Goal: Find specific page/section: Find specific page/section

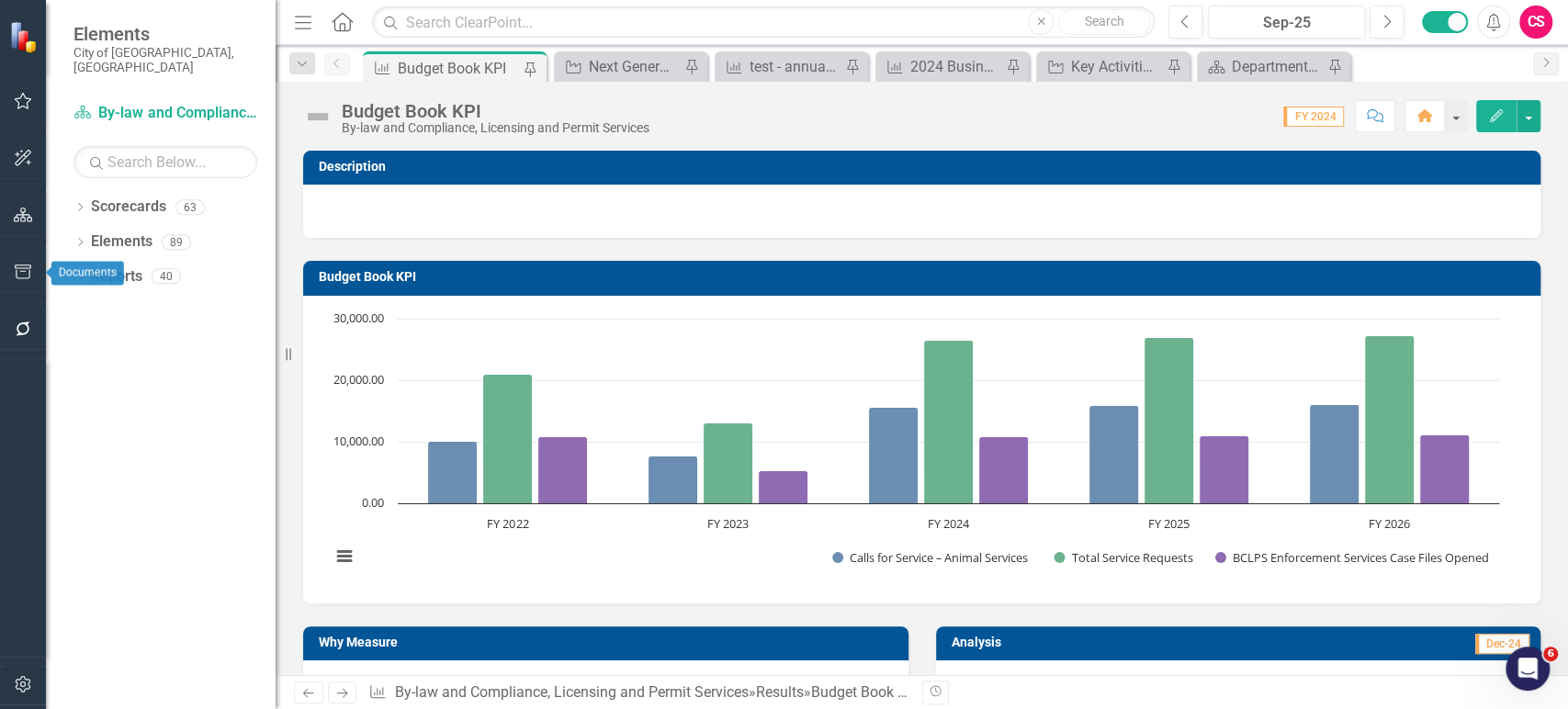
click at [11, 332] on button "button" at bounding box center [23, 329] width 41 height 38
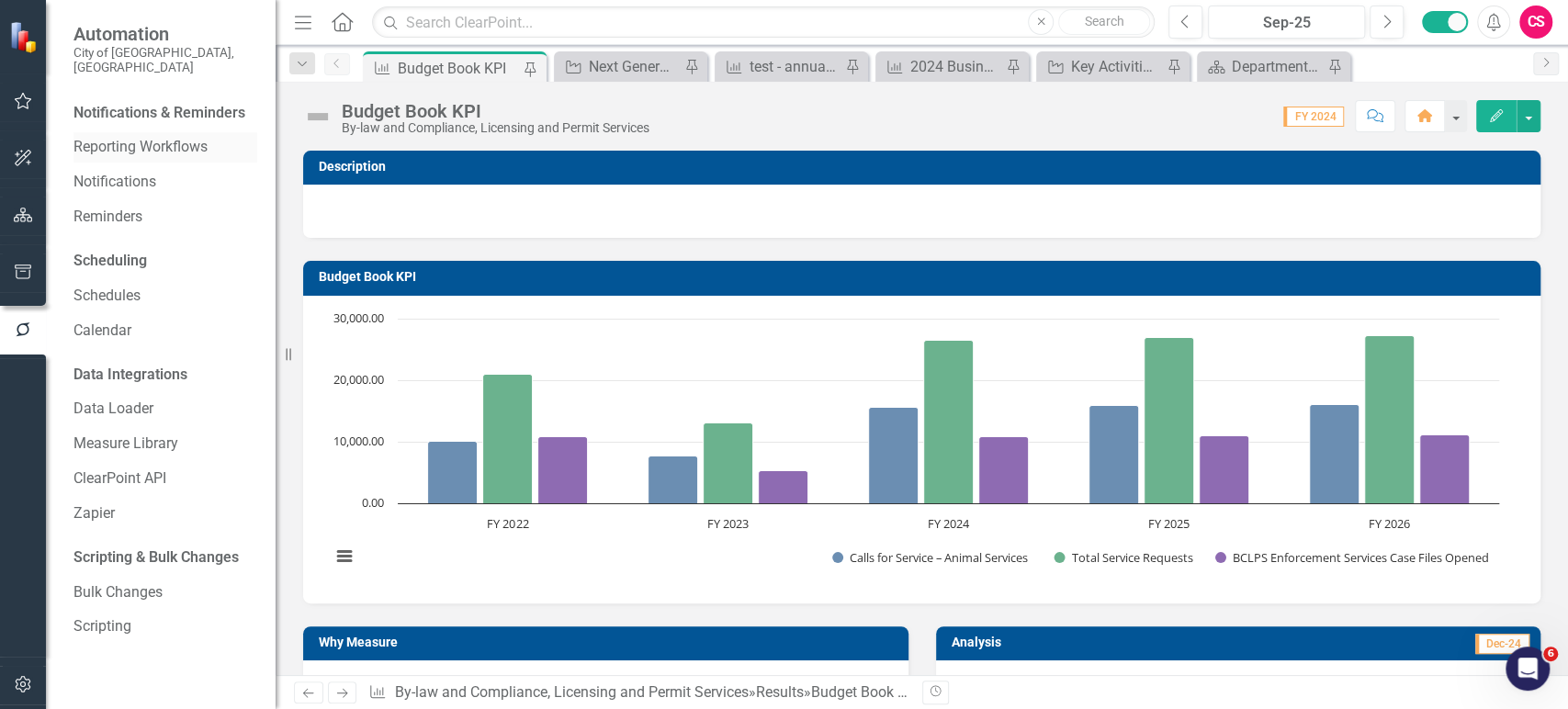
click at [122, 137] on link "Reporting Workflows" at bounding box center [165, 147] width 184 height 21
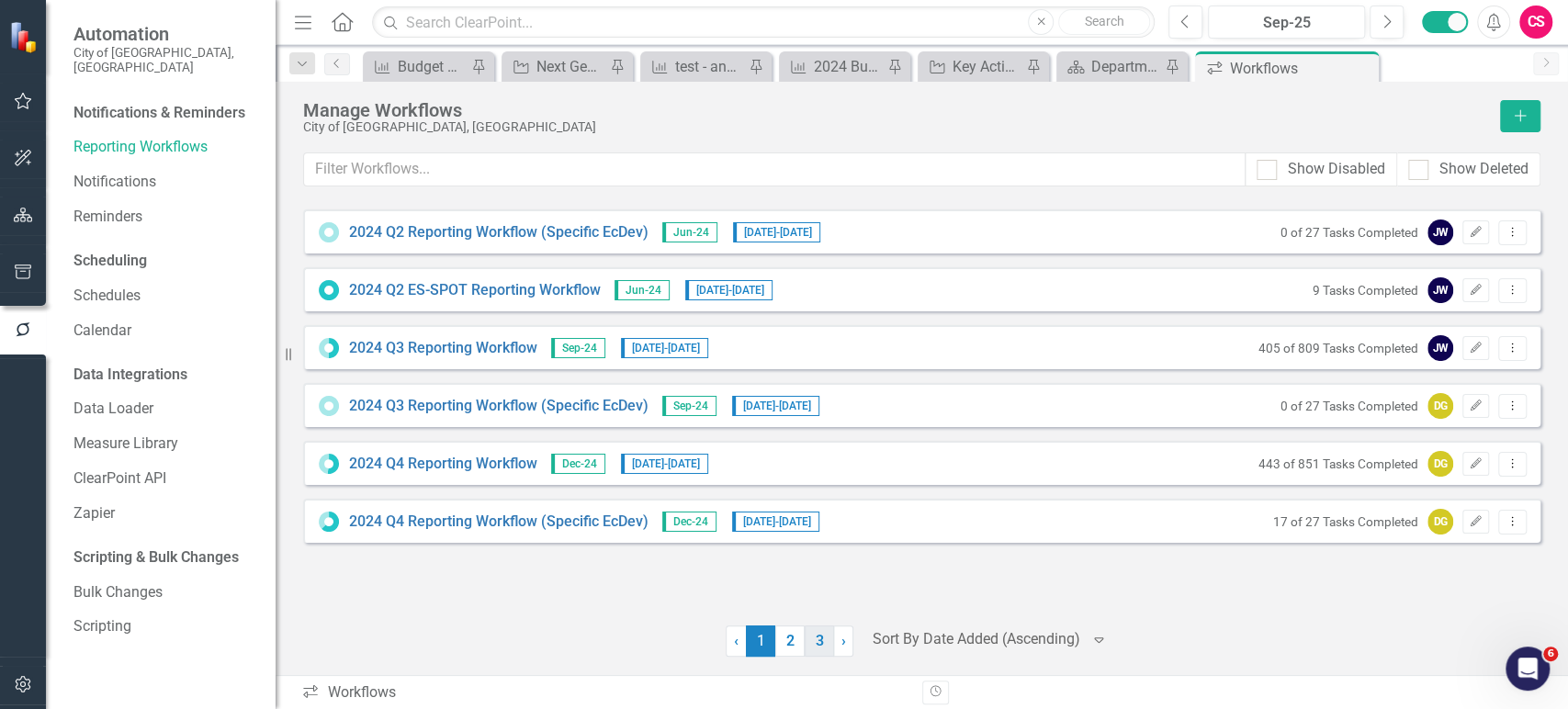
click at [811, 646] on link "3" at bounding box center [819, 640] width 29 height 31
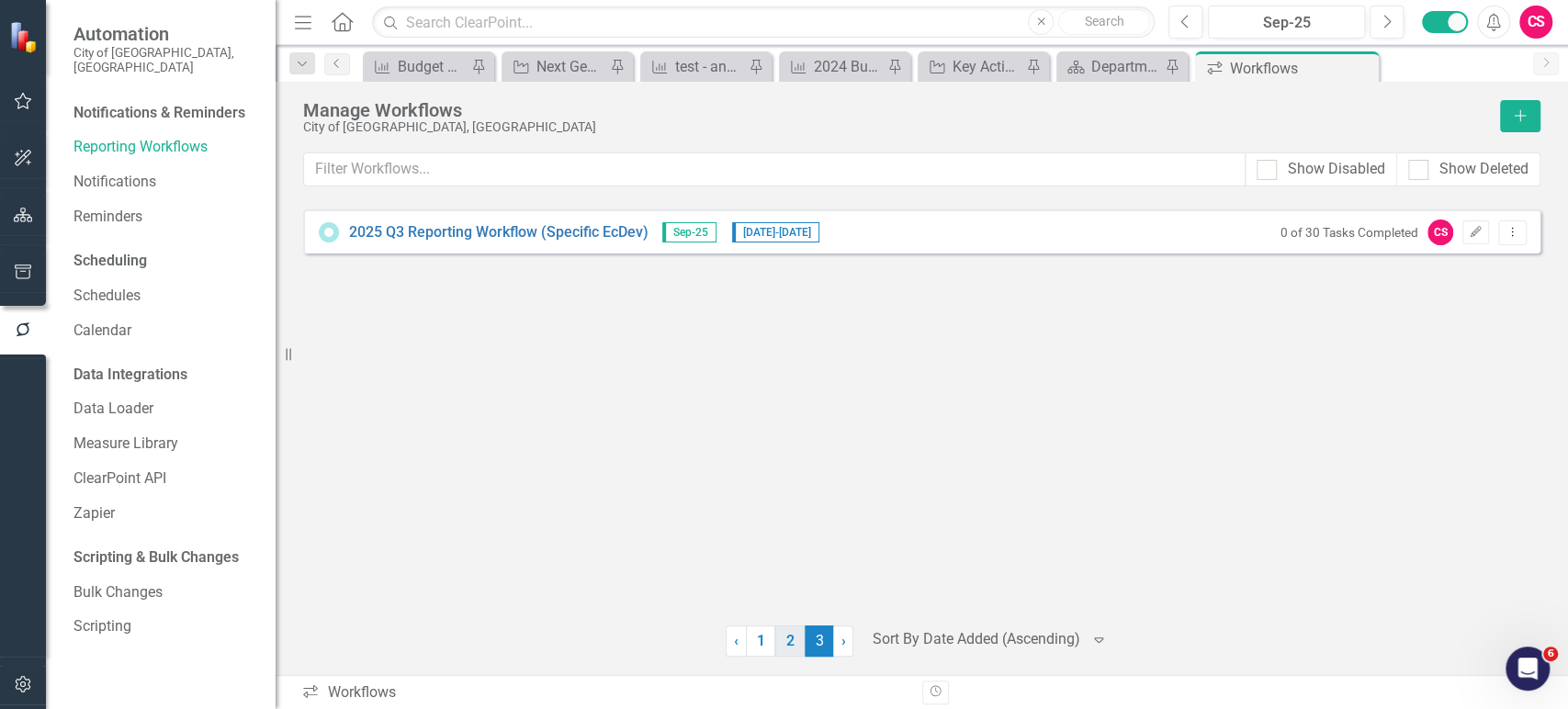
click at [795, 645] on link "2" at bounding box center [790, 640] width 29 height 31
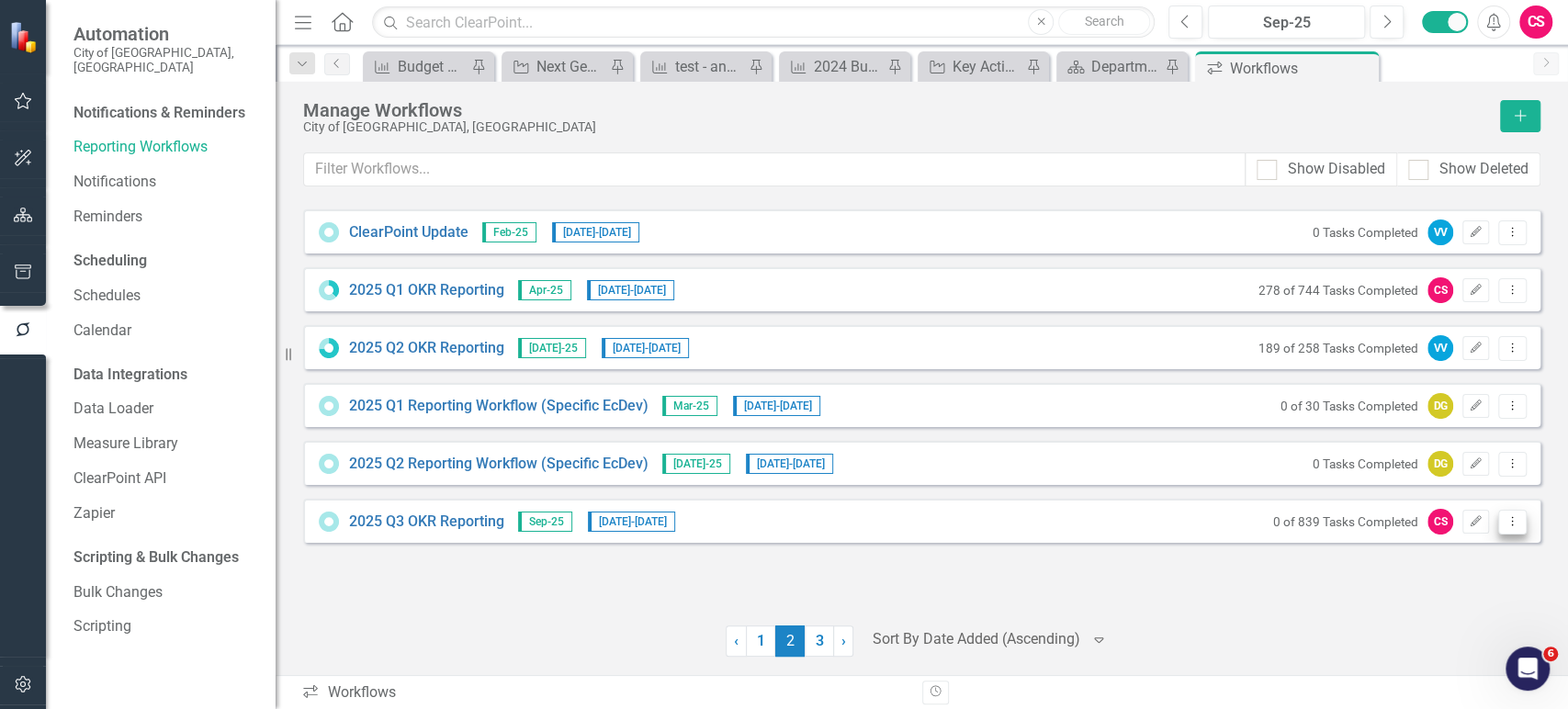
click at [1518, 520] on icon "Dropdown Menu" at bounding box center [1512, 521] width 16 height 12
click at [1404, 548] on link "Preview Preview Workflow" at bounding box center [1441, 551] width 170 height 34
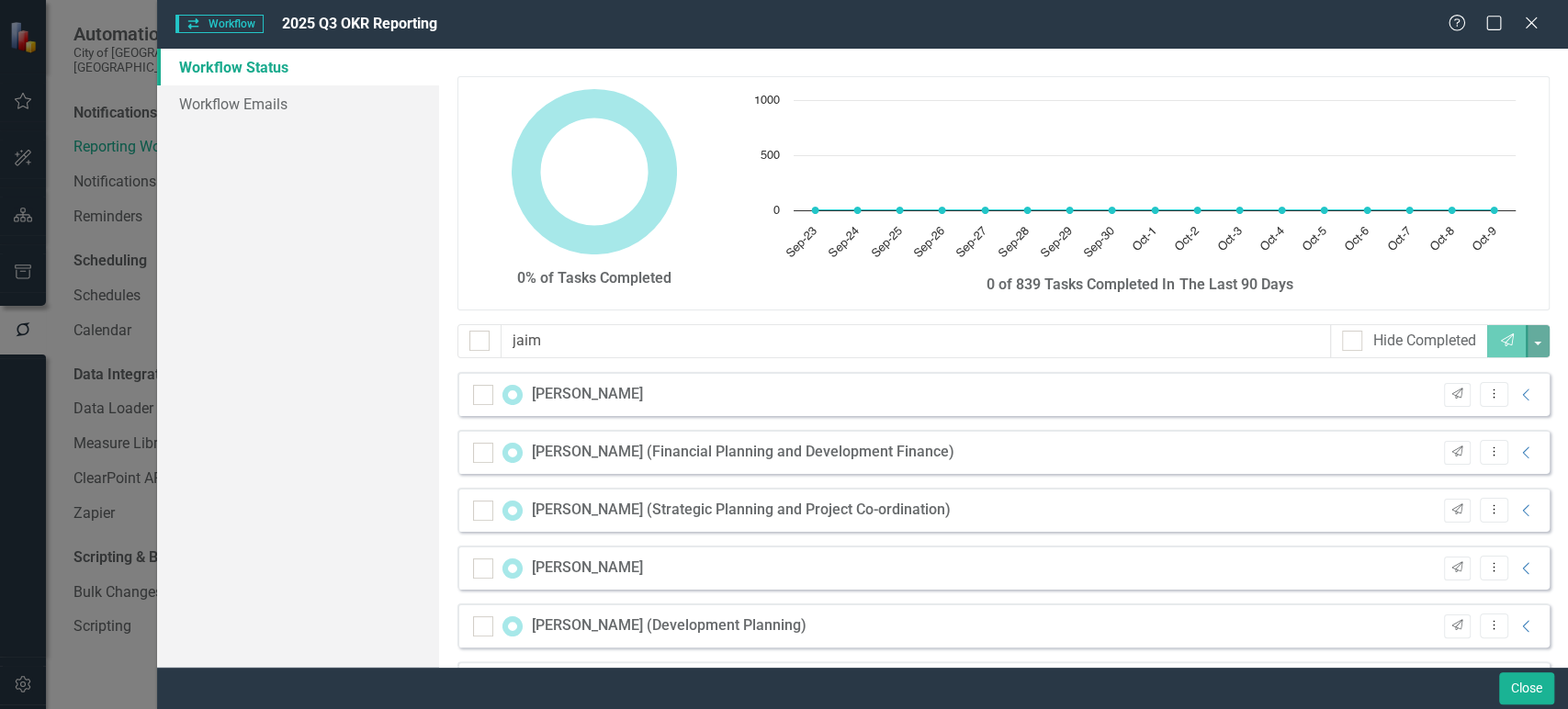
type input "[PERSON_NAME]"
checkbox input "false"
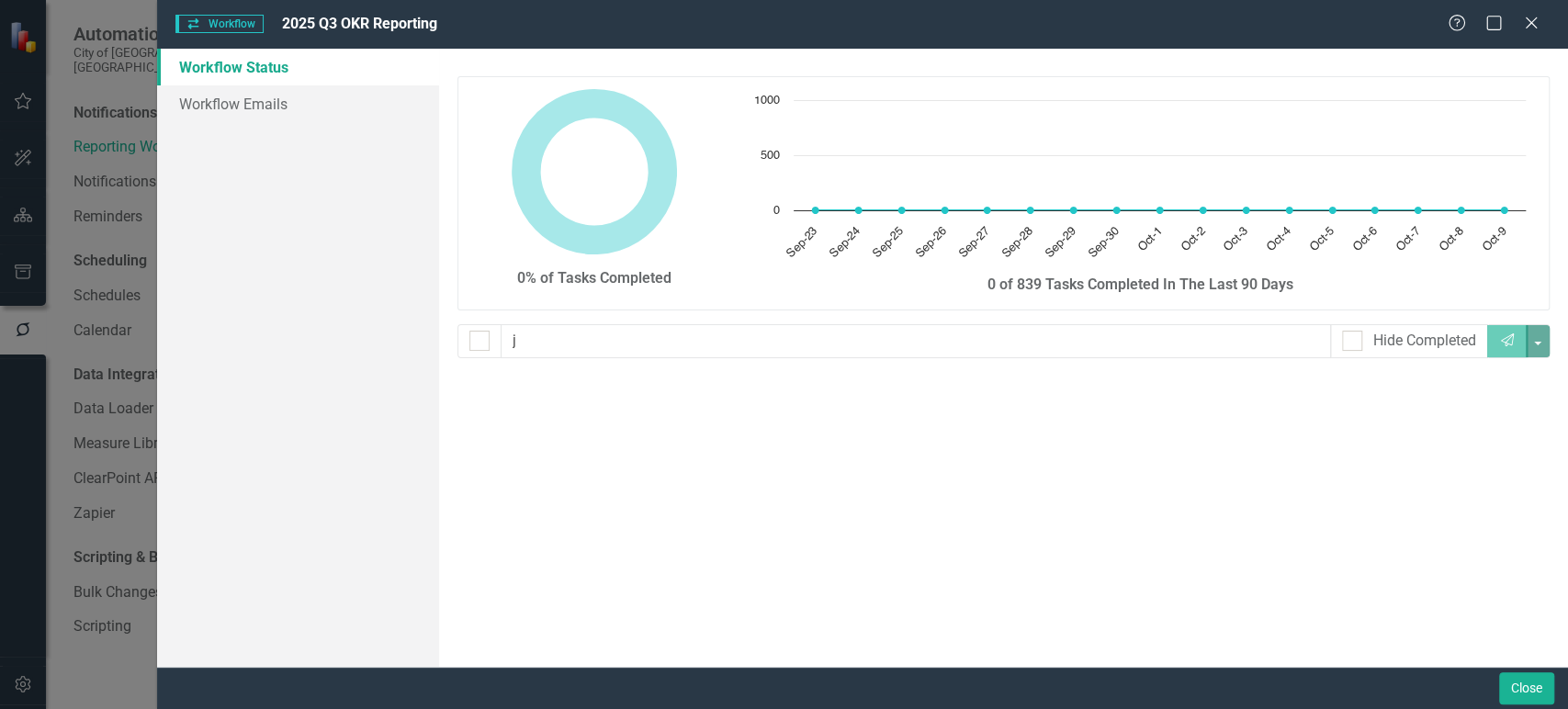
type input "jo"
checkbox input "false"
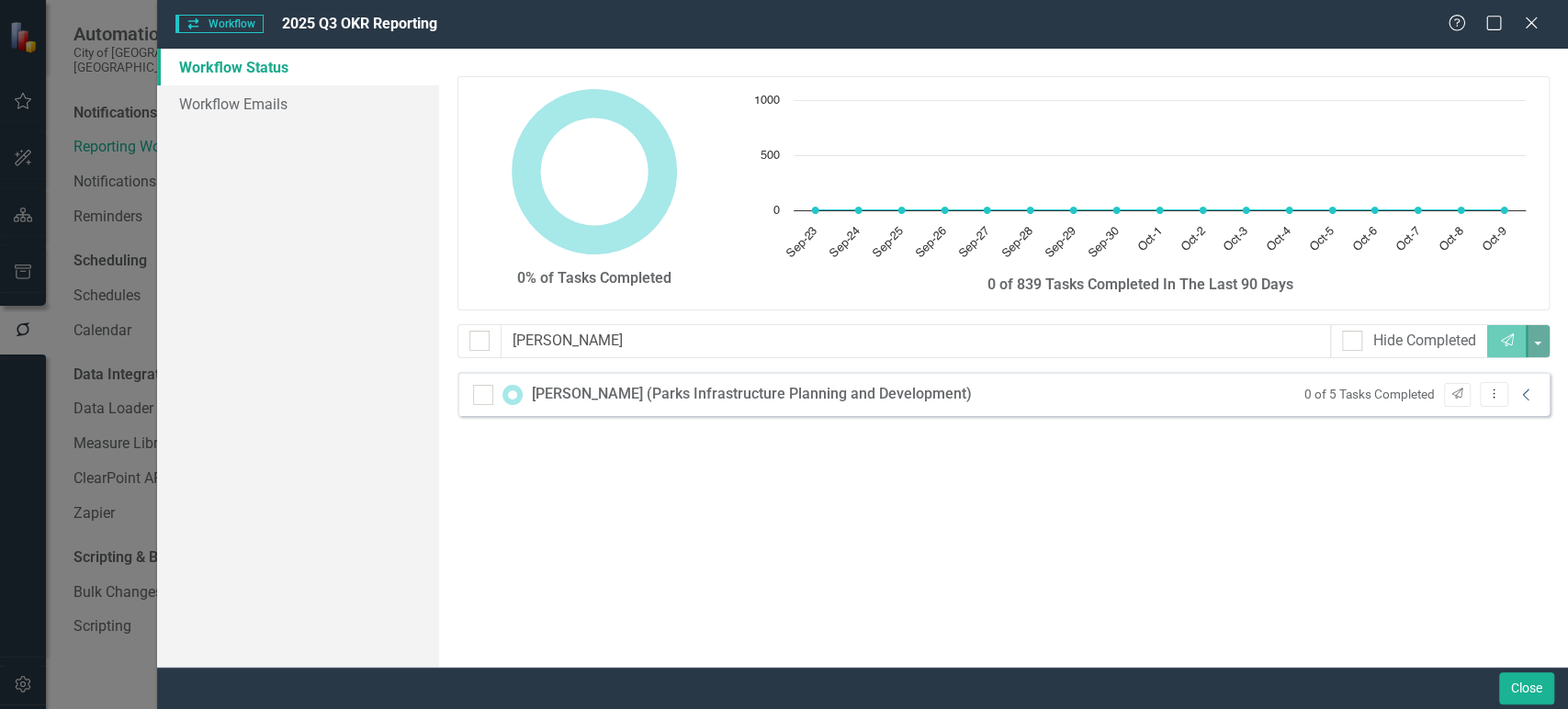
type input "[PERSON_NAME]"
click at [1530, 393] on icon "Collapse" at bounding box center [1527, 395] width 19 height 15
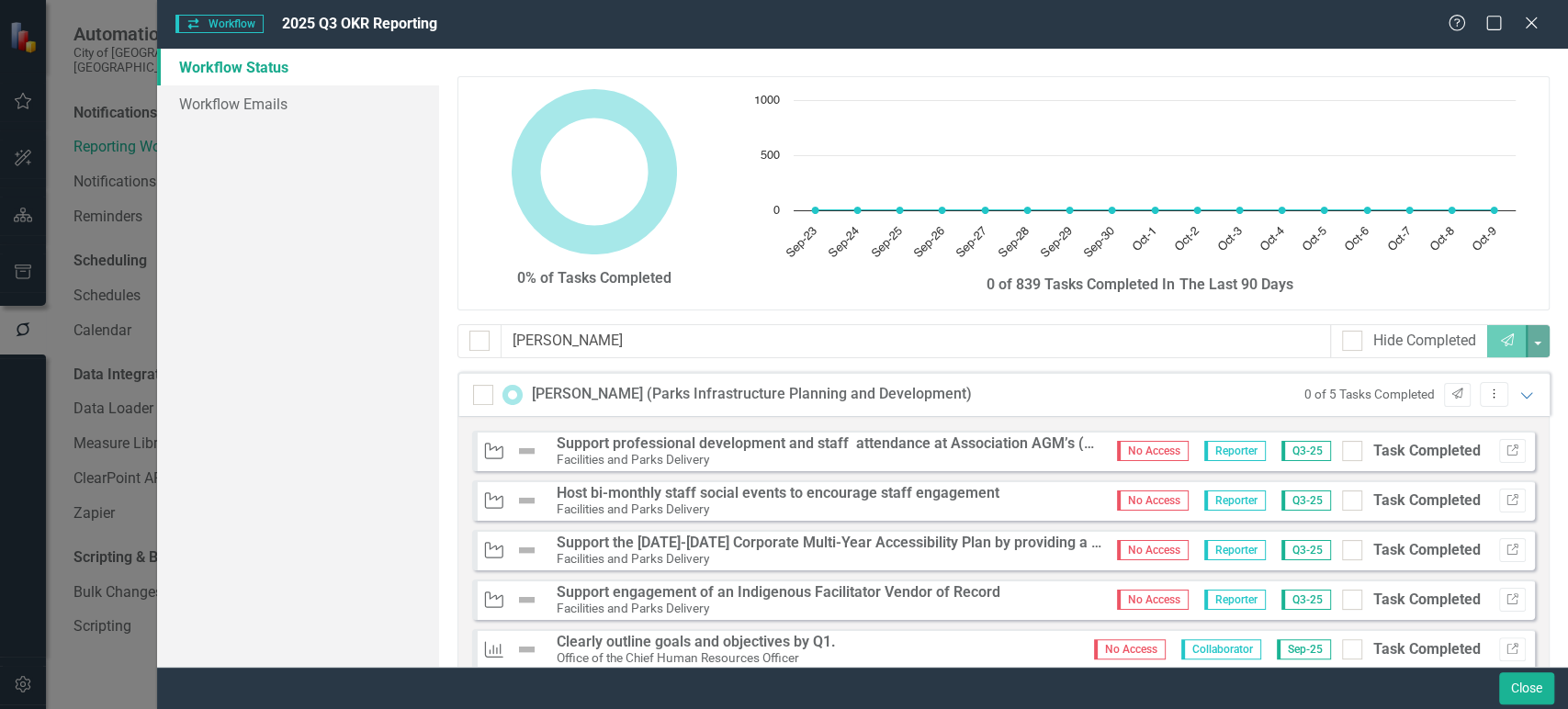
scroll to position [52, 0]
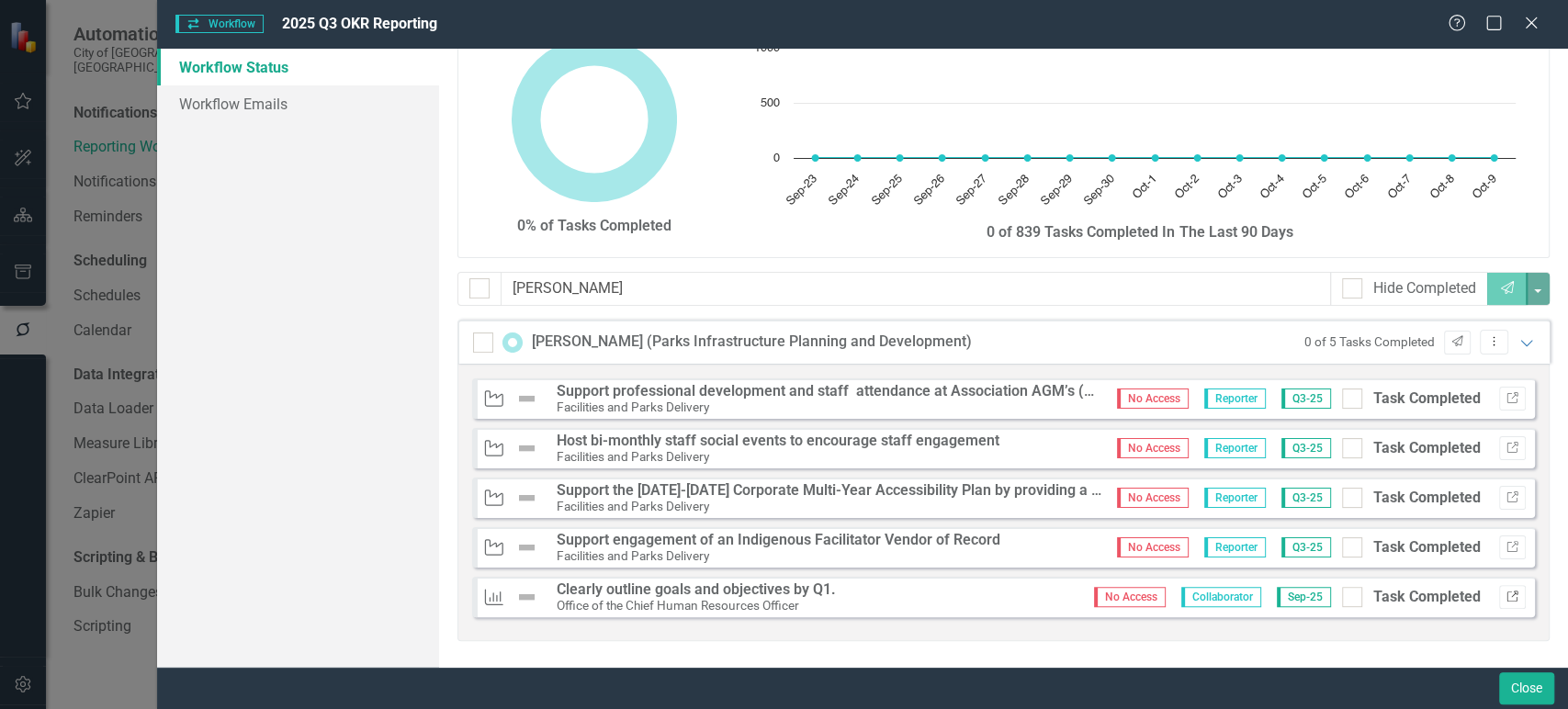
click at [1505, 598] on icon "Link" at bounding box center [1512, 597] width 14 height 11
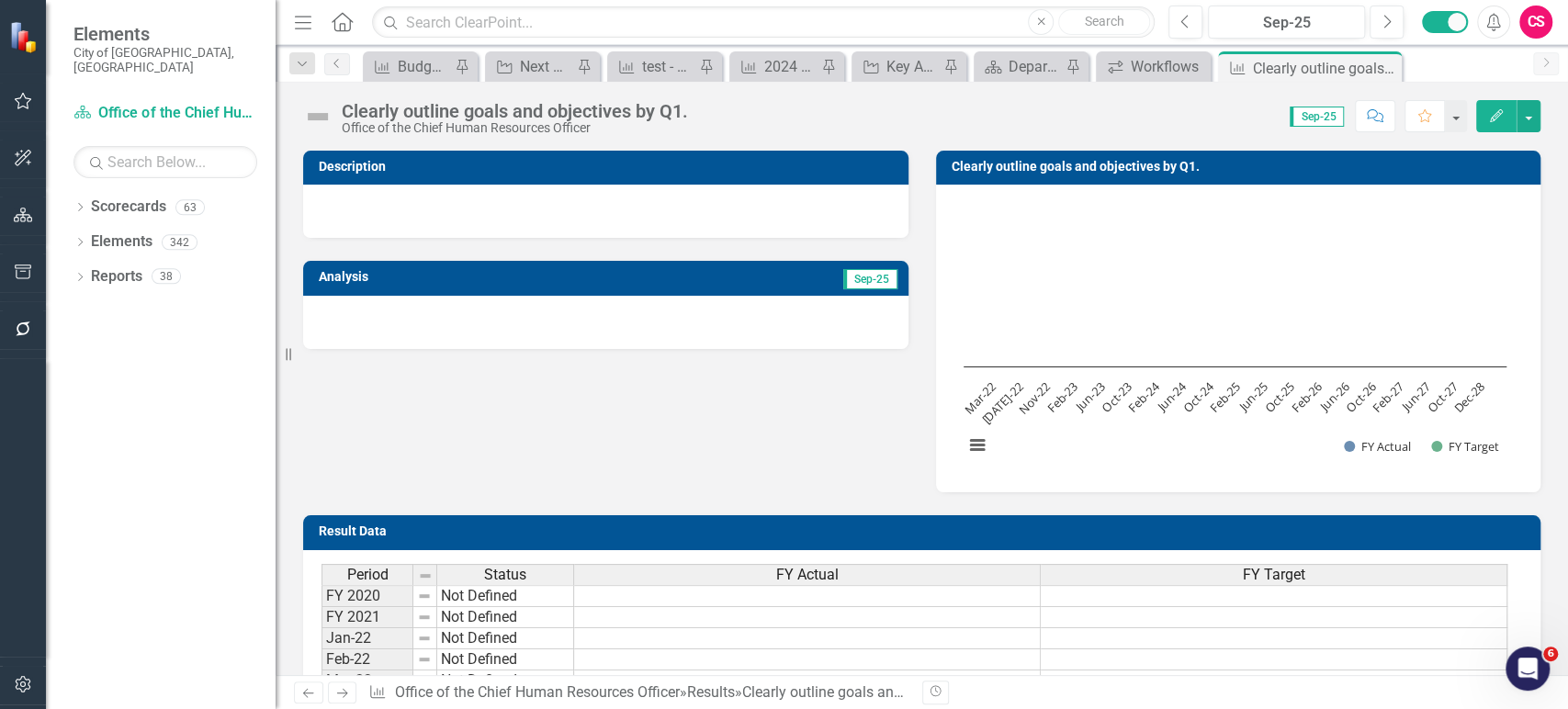
click at [355, 257] on div "Analysis Sep-25" at bounding box center [606, 293] width 633 height 110
click at [377, 101] on div "Clearly outline goals and objectives by Q1." at bounding box center [514, 111] width 346 height 21
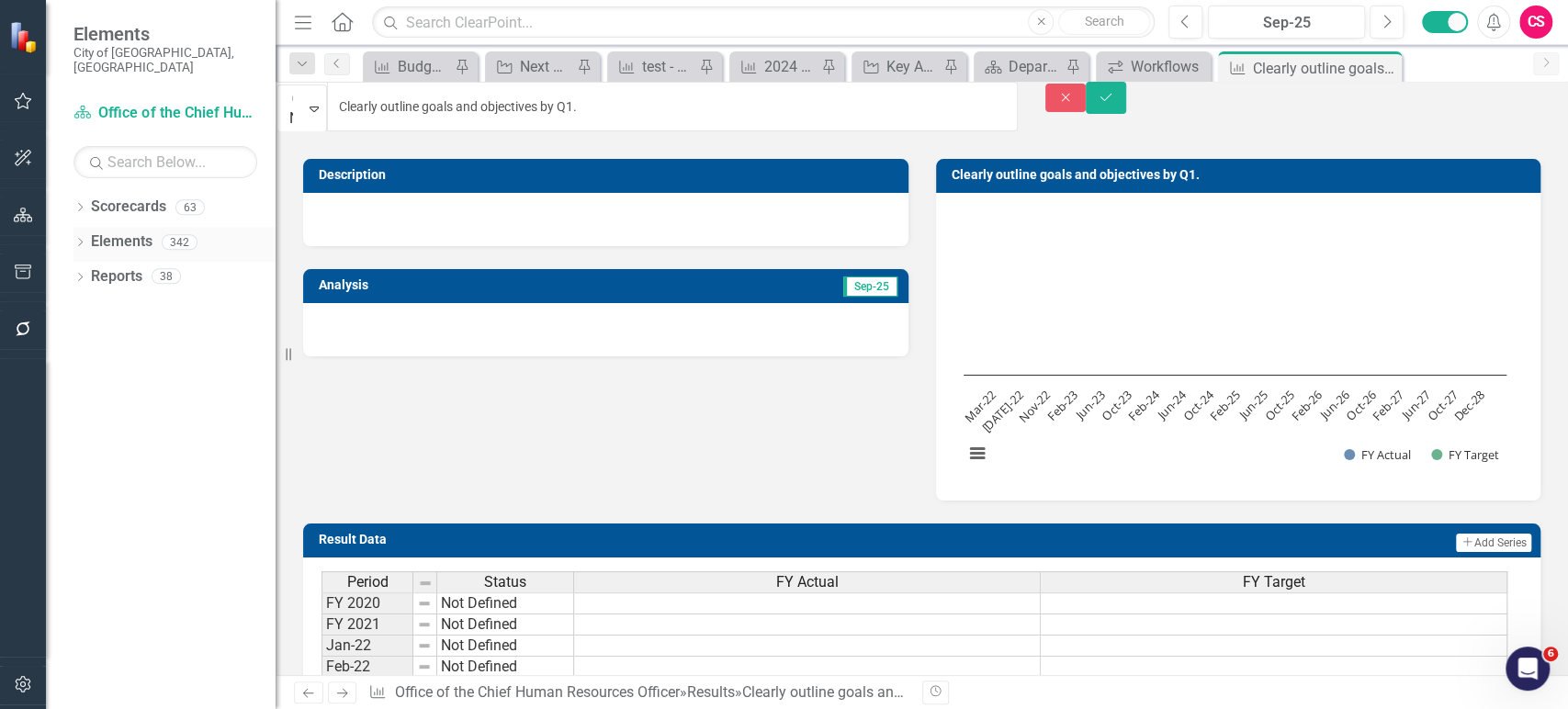
click at [73, 226] on div "Dropdown Scorecards 63 Dropdown 2022-2026 SPOT Scorecards Transportation and Mo…" at bounding box center [161, 451] width 230 height 517
click at [77, 239] on icon "Dropdown" at bounding box center [80, 243] width 13 height 10
